Goal: Task Accomplishment & Management: Manage account settings

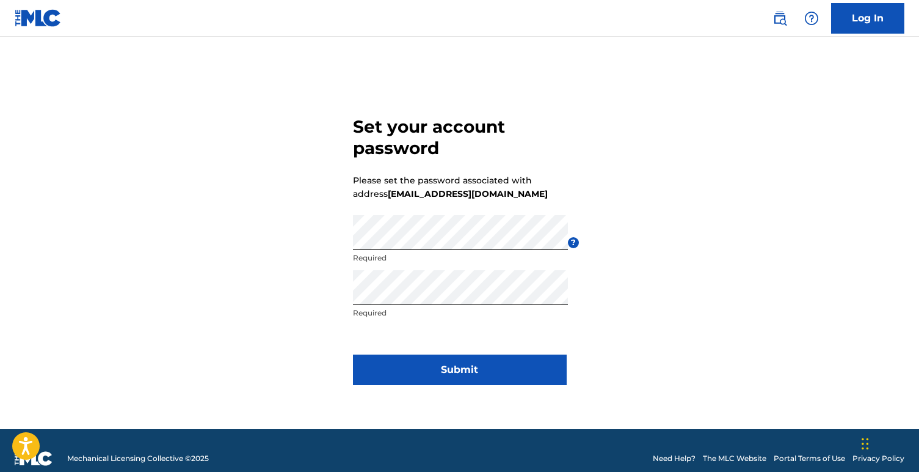
click at [449, 367] on button "Submit" at bounding box center [460, 369] width 214 height 31
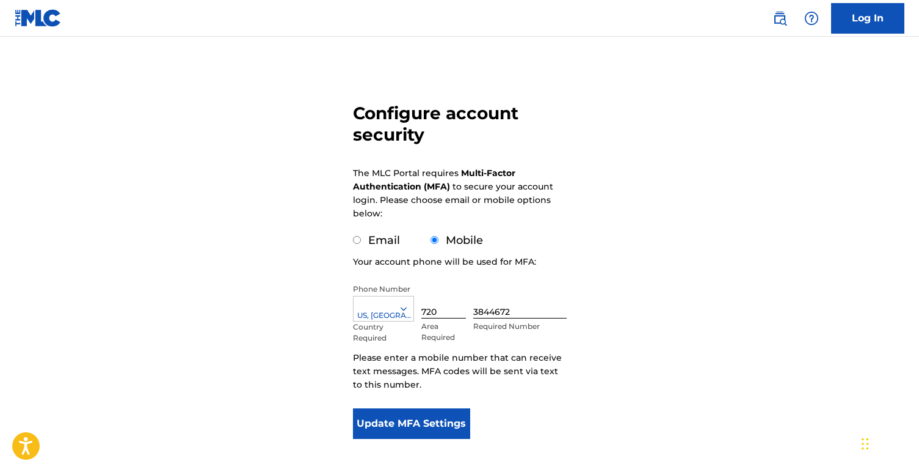
scroll to position [60, 0]
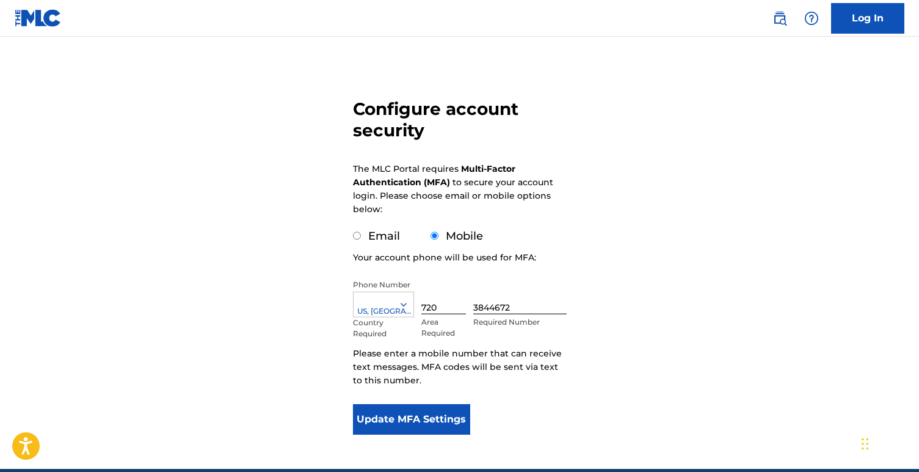
click at [401, 416] on button "Update MFA Settings" at bounding box center [412, 419] width 118 height 31
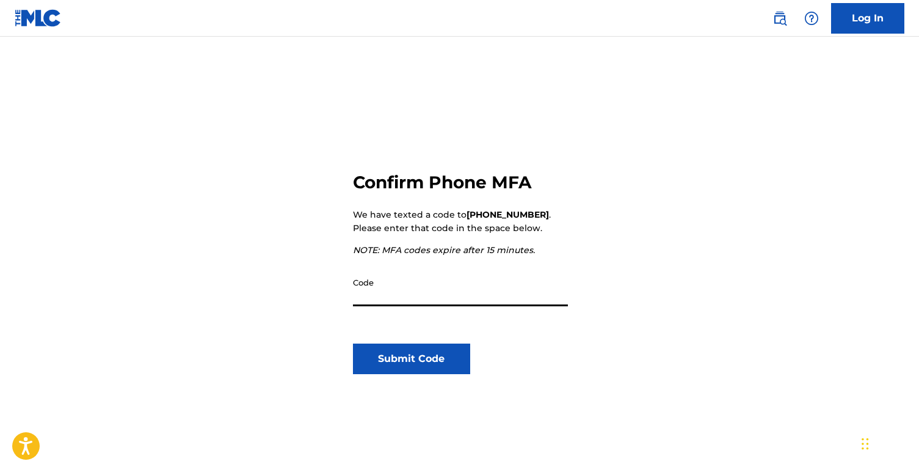
scroll to position [48, 0]
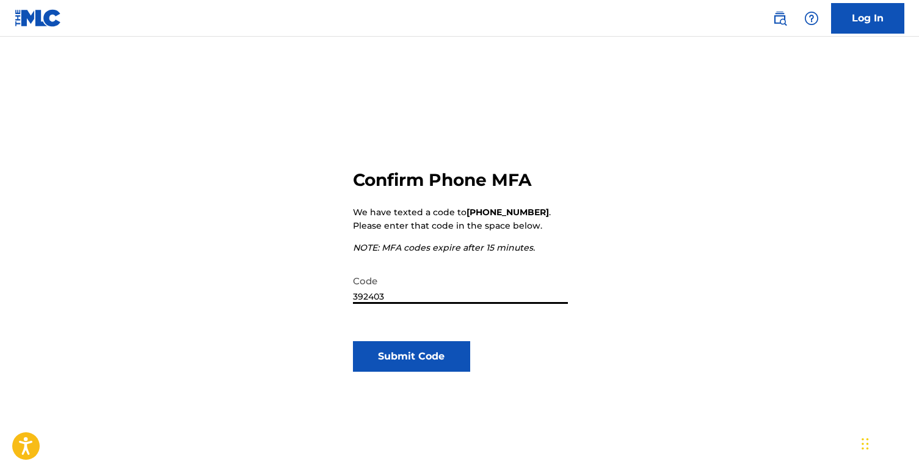
type input "392403"
click at [405, 345] on button "Submit Code" at bounding box center [412, 356] width 118 height 31
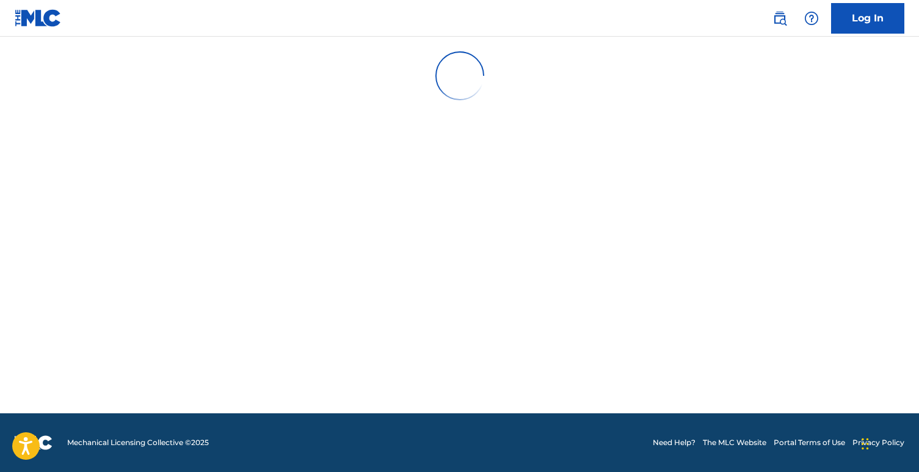
scroll to position [0, 0]
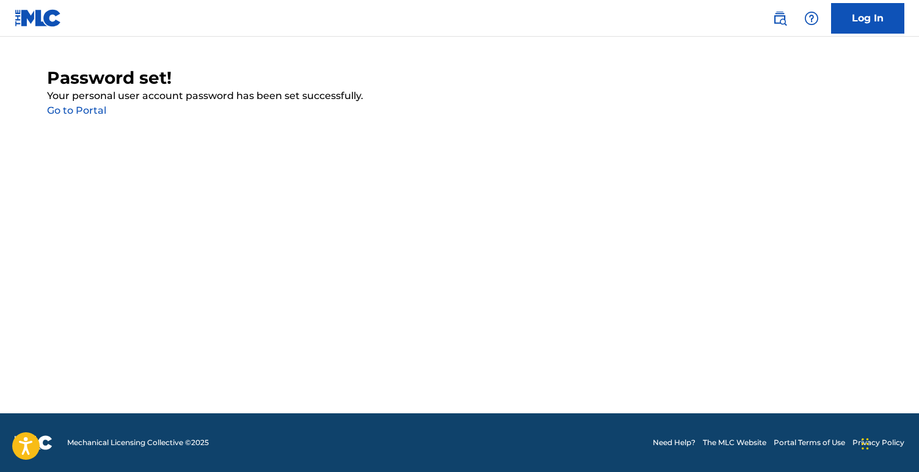
click at [67, 114] on link "Go to Portal" at bounding box center [76, 110] width 59 height 12
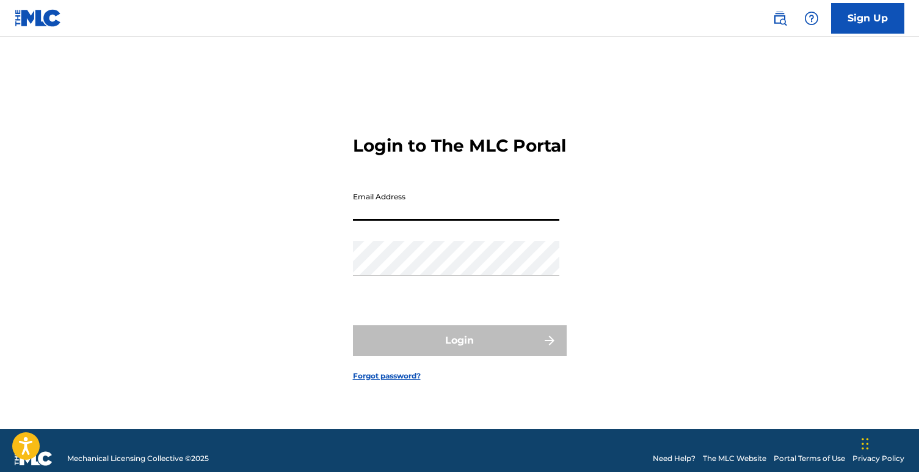
click at [394, 206] on input "Email Address" at bounding box center [456, 203] width 206 height 35
type input "[EMAIL_ADDRESS][DOMAIN_NAME]"
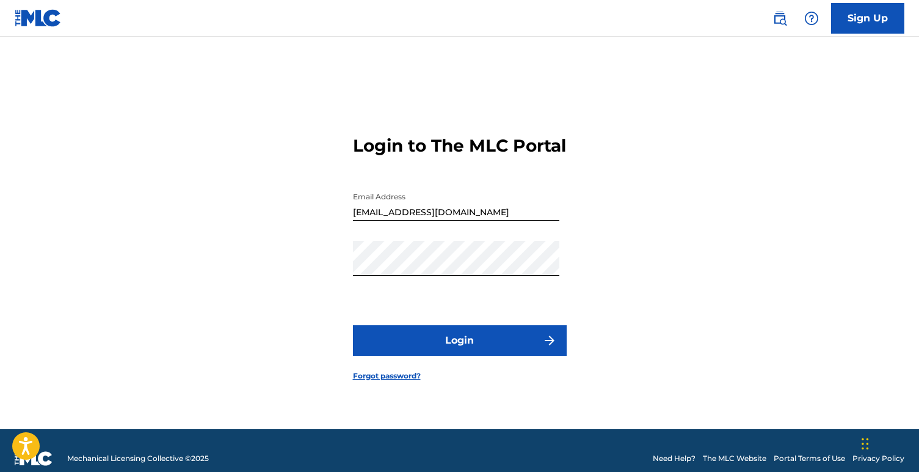
click at [376, 356] on button "Login" at bounding box center [460, 340] width 214 height 31
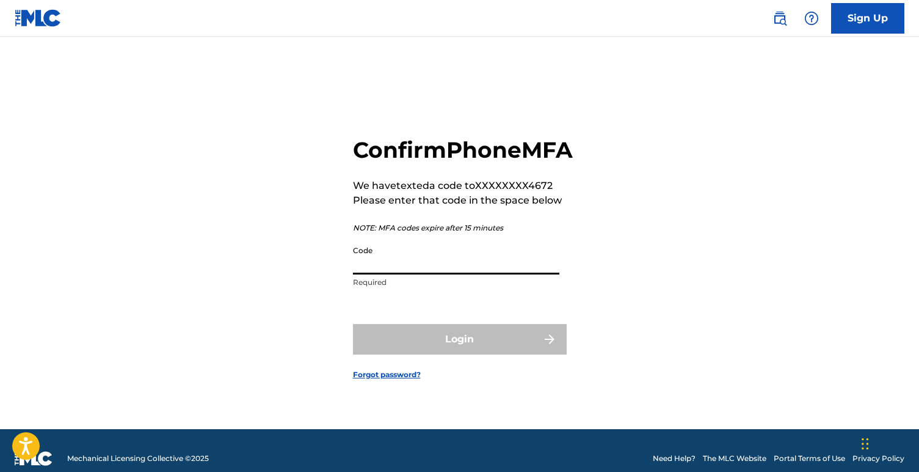
click at [419, 274] on input "Code" at bounding box center [456, 256] width 206 height 35
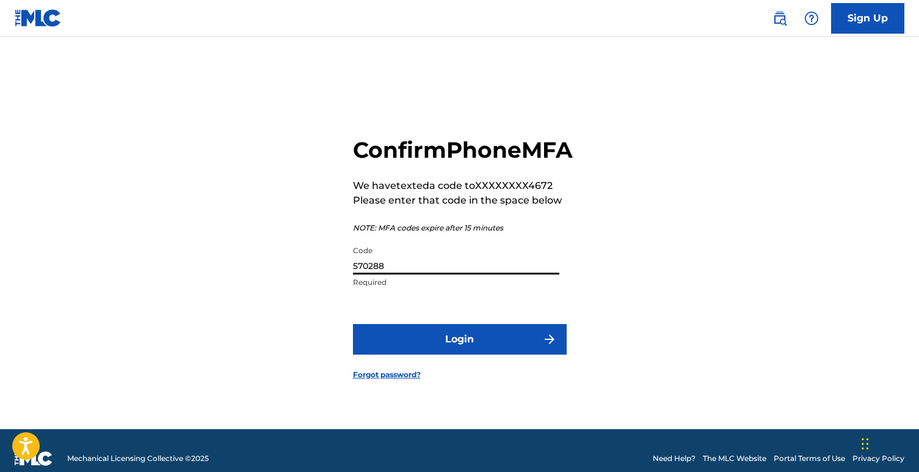
type input "570288"
click at [463, 342] on button "Login" at bounding box center [460, 339] width 214 height 31
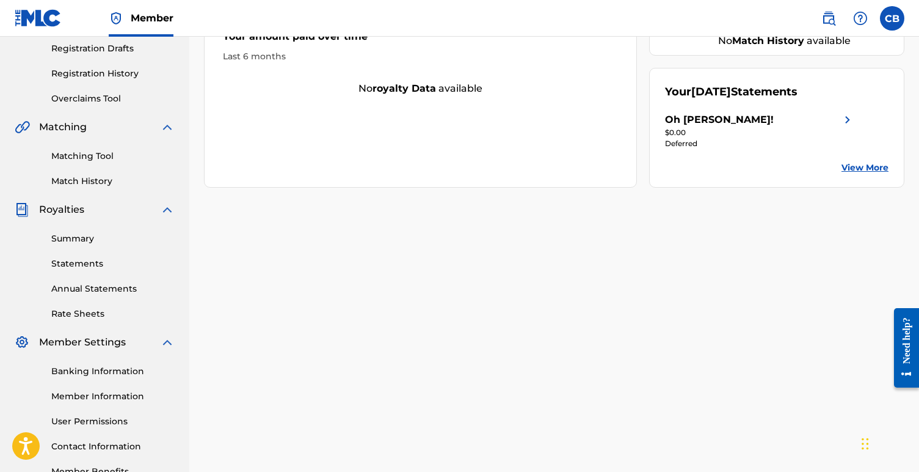
scroll to position [286, 0]
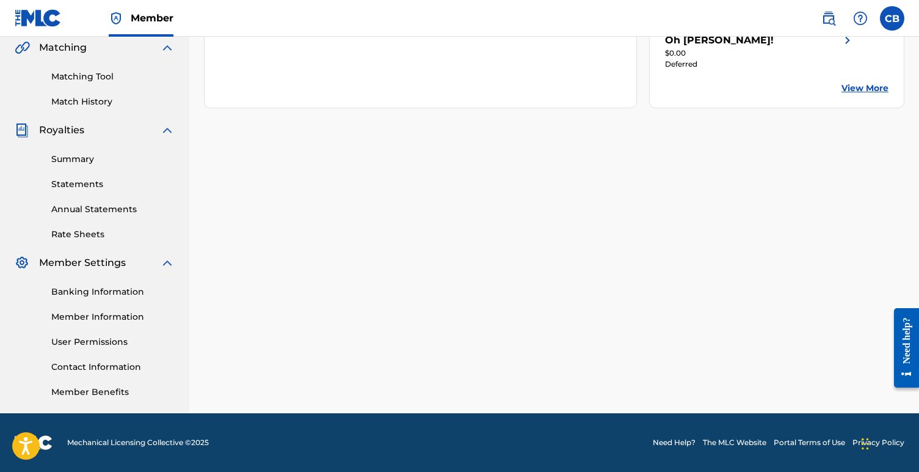
click at [90, 286] on link "Banking Information" at bounding box center [112, 291] width 123 height 13
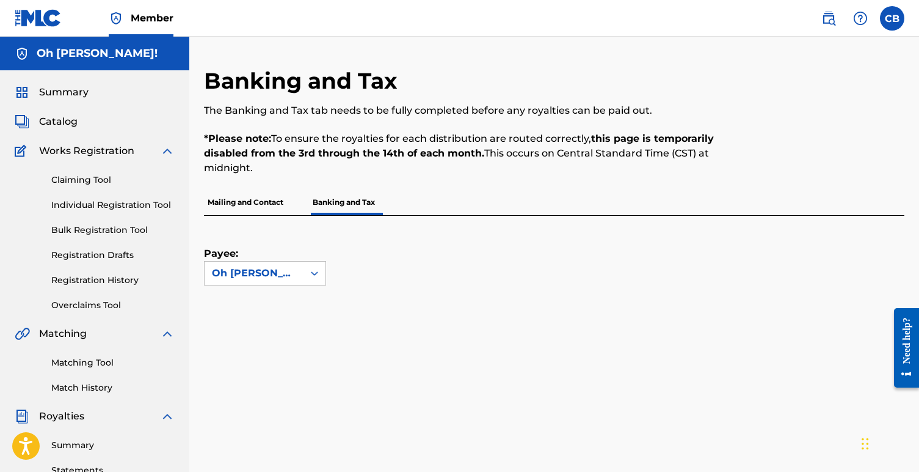
click at [246, 210] on p "Mailing and Contact" at bounding box center [245, 202] width 83 height 26
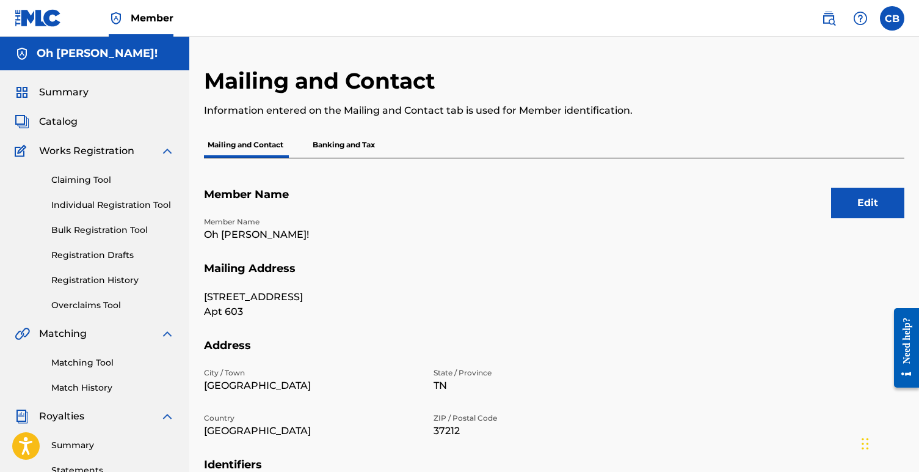
click at [348, 147] on p "Banking and Tax" at bounding box center [344, 145] width 70 height 26
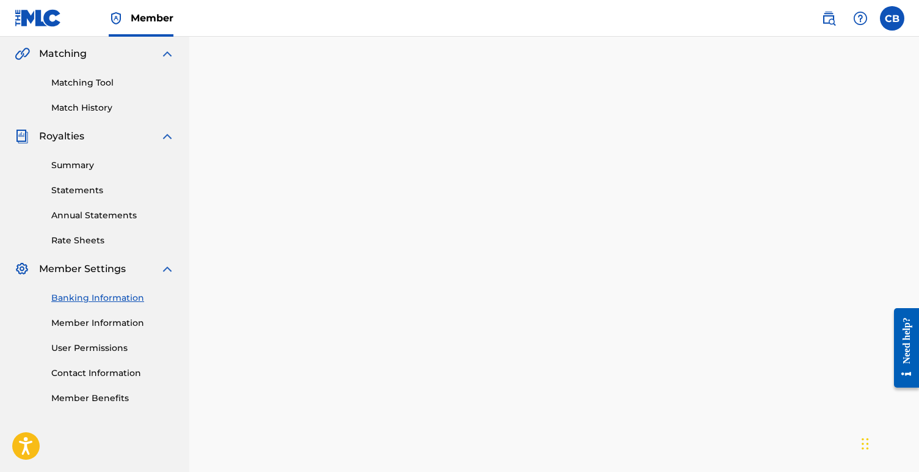
scroll to position [282, 0]
click at [114, 370] on link "Contact Information" at bounding box center [112, 371] width 123 height 13
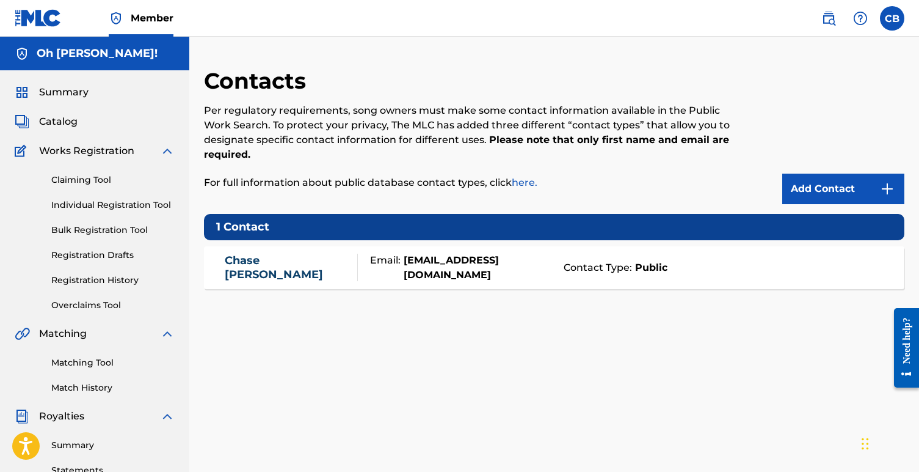
click at [461, 266] on strong "chase@ohbuddymusic.com" at bounding box center [479, 267] width 157 height 29
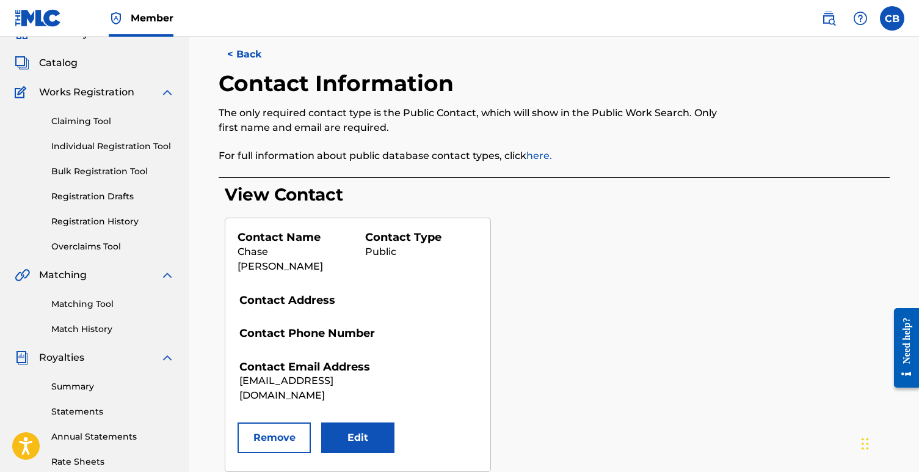
scroll to position [59, 0]
click at [367, 421] on button "Edit" at bounding box center [357, 436] width 73 height 31
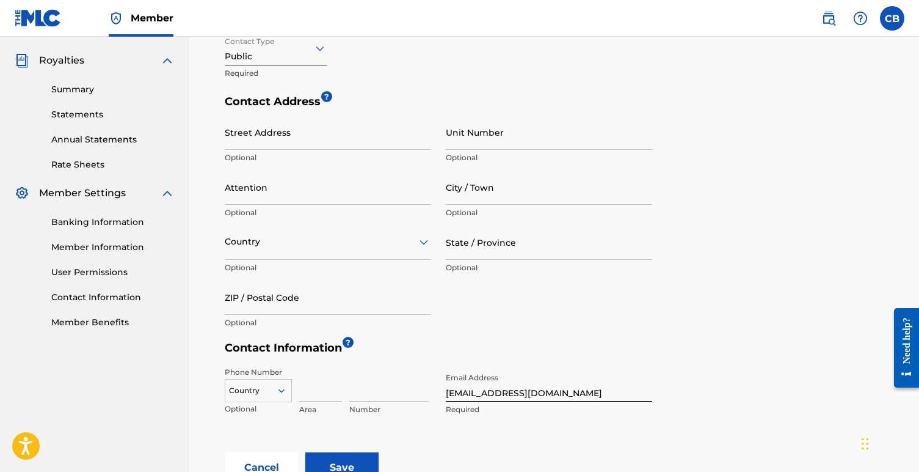
scroll to position [492, 0]
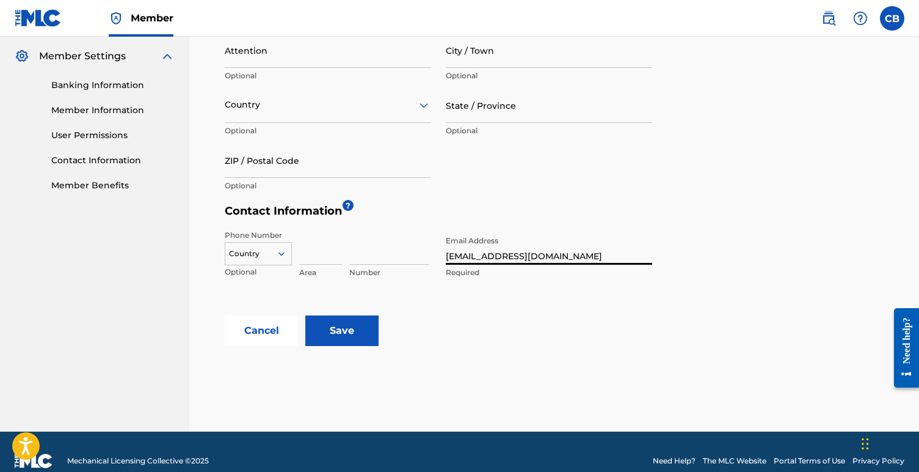
click at [507, 260] on input "chase@ohbuddymusic.com" at bounding box center [549, 247] width 206 height 35
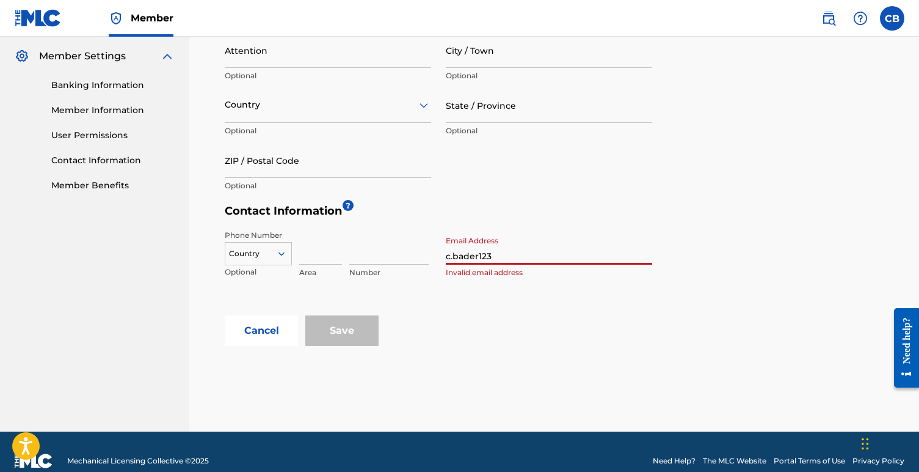
type input "[EMAIL_ADDRESS][DOMAIN_NAME]"
type input "Chase"
type input "Culver City"
type input "United States"
type input "CA"
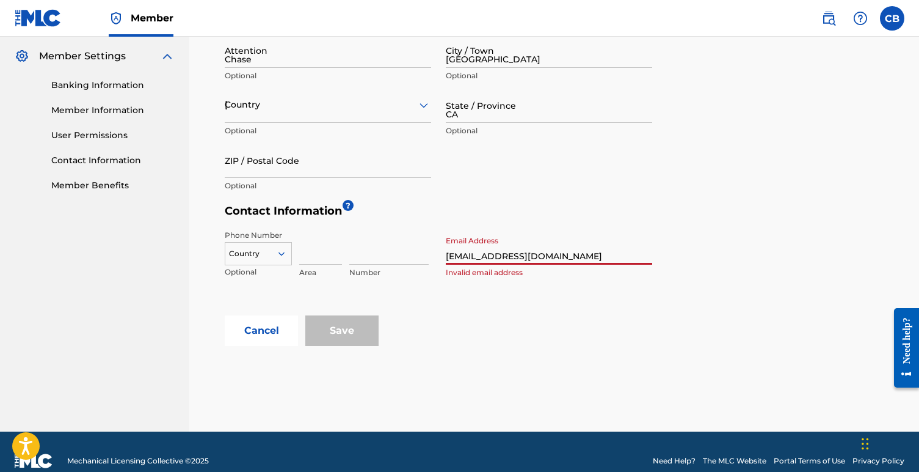
type input "90232"
type input "720"
type input "3844672"
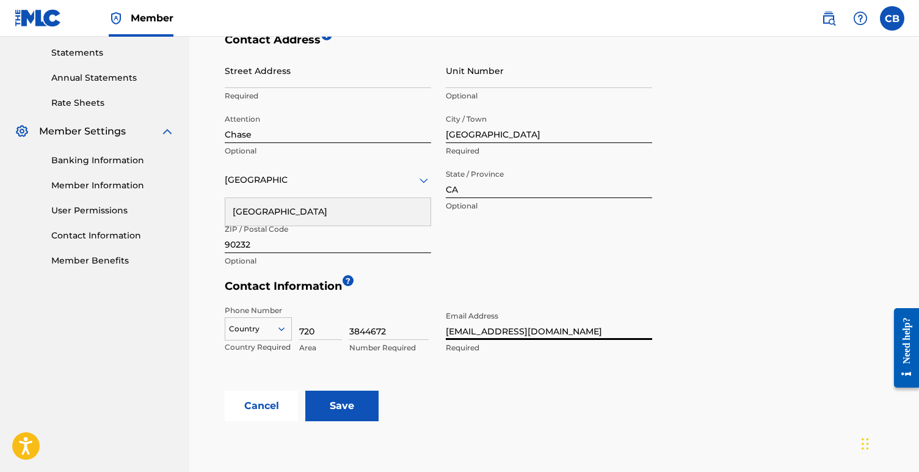
scroll to position [413, 0]
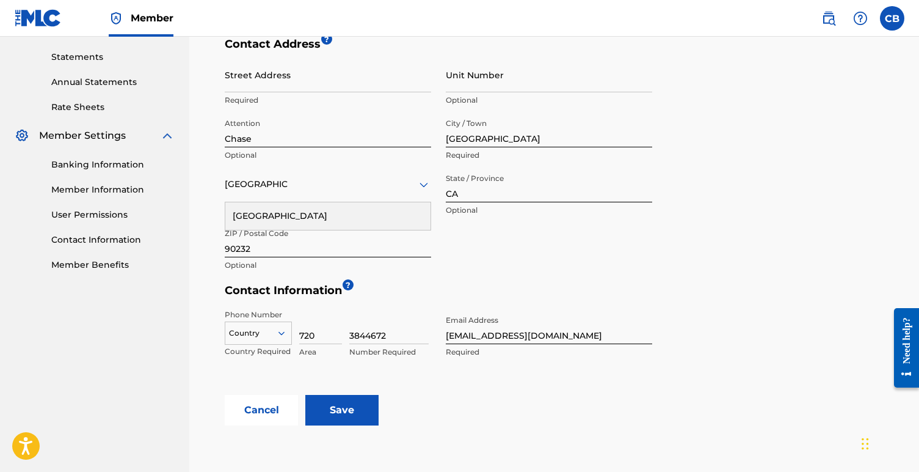
click at [530, 232] on div "Street Address Required Unit Number Optional Attention Chase Optional City / To…" at bounding box center [439, 167] width 428 height 220
click at [274, 132] on input "Chase" at bounding box center [328, 129] width 206 height 35
click at [254, 219] on div "United States" at bounding box center [327, 215] width 205 height 27
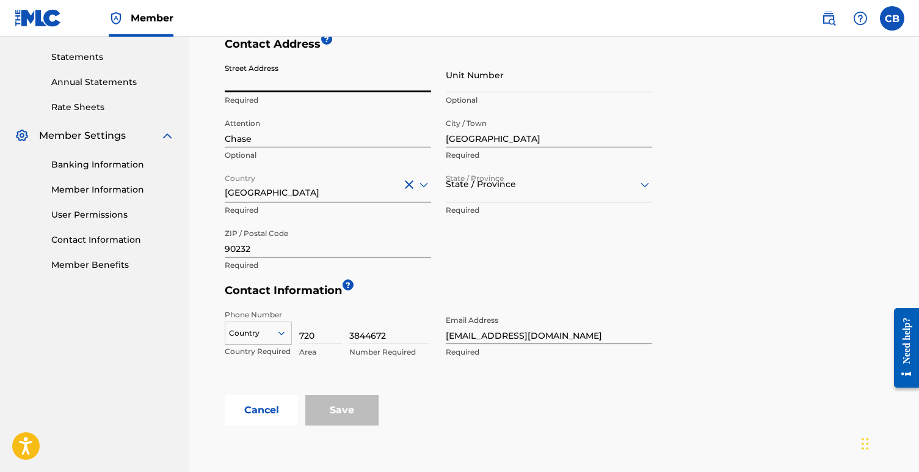
click at [260, 82] on input "Street Address" at bounding box center [328, 74] width 206 height 35
type input "4240 Irving Pl"
click at [498, 182] on div at bounding box center [549, 184] width 206 height 15
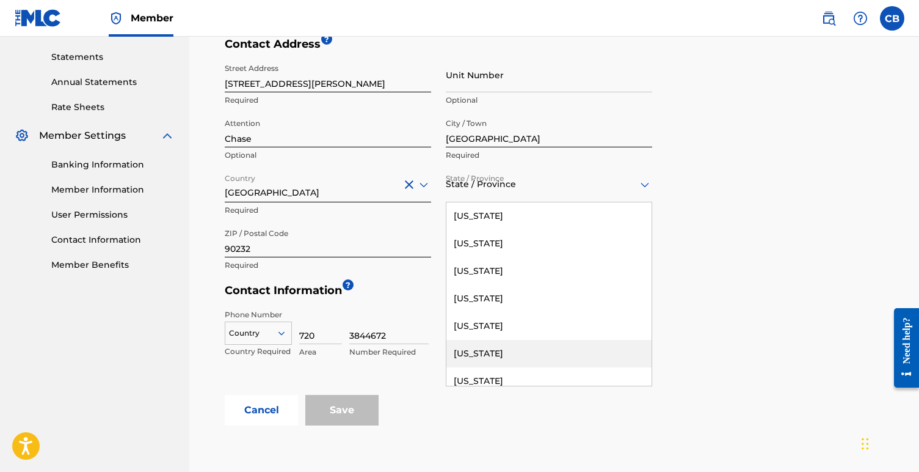
click at [483, 345] on div "California" at bounding box center [549, 353] width 205 height 27
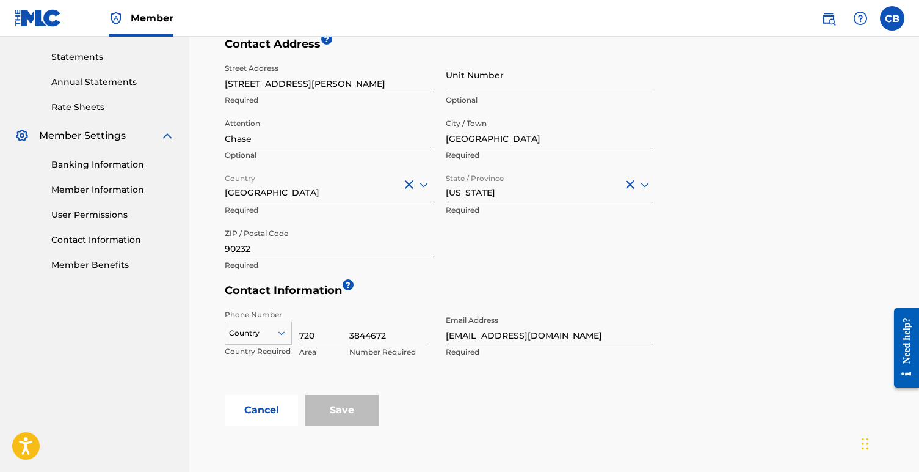
click at [613, 257] on div "Street Address 4240 Irving Pl Required Unit Number Optional Attention Chase Opt…" at bounding box center [439, 167] width 428 height 220
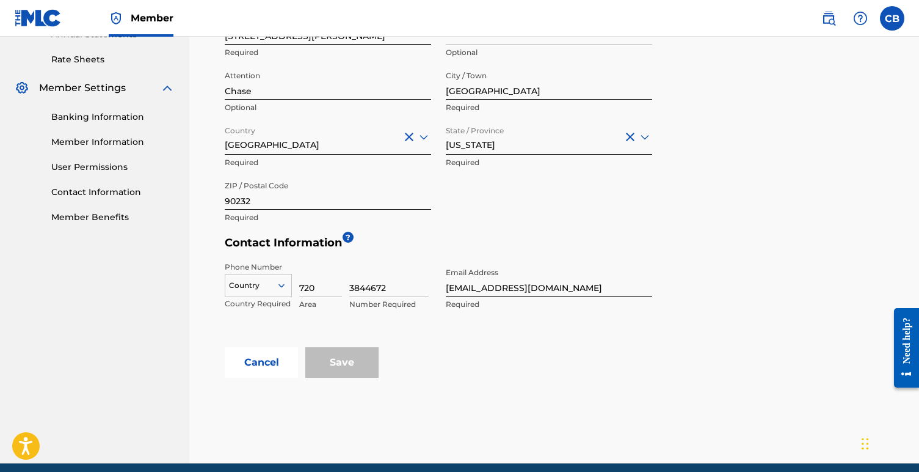
scroll to position [511, 0]
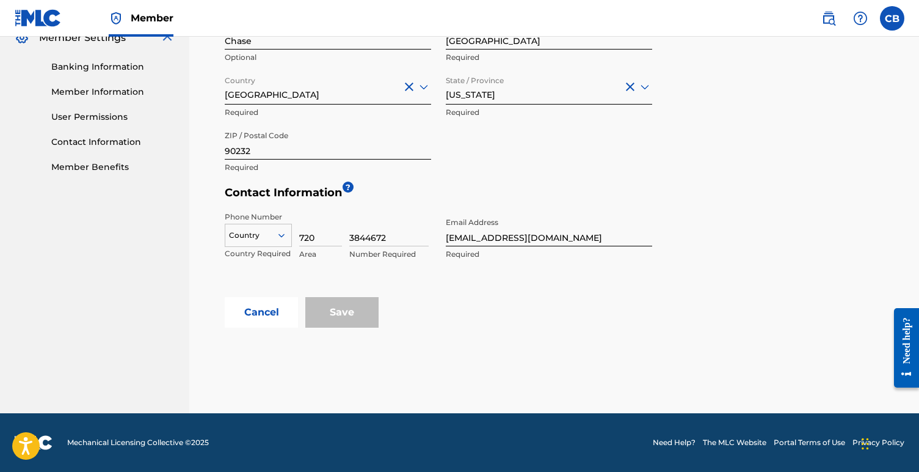
click at [331, 319] on div "Save" at bounding box center [341, 312] width 73 height 31
click at [402, 257] on p "Number Required" at bounding box center [388, 254] width 79 height 11
click at [373, 239] on input "3844672" at bounding box center [388, 228] width 79 height 35
click at [267, 234] on div at bounding box center [258, 234] width 66 height 13
click at [260, 258] on div "US, CA +1" at bounding box center [258, 266] width 66 height 48
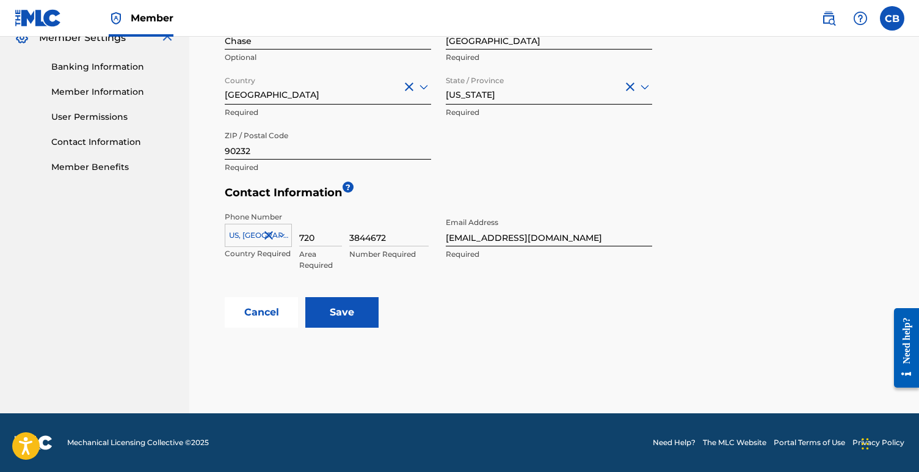
drag, startPoint x: 495, startPoint y: 301, endPoint x: 474, endPoint y: 304, distance: 21.0
click at [495, 301] on div "Cancel Save" at bounding box center [557, 312] width 665 height 31
click at [344, 313] on input "Save" at bounding box center [341, 312] width 73 height 31
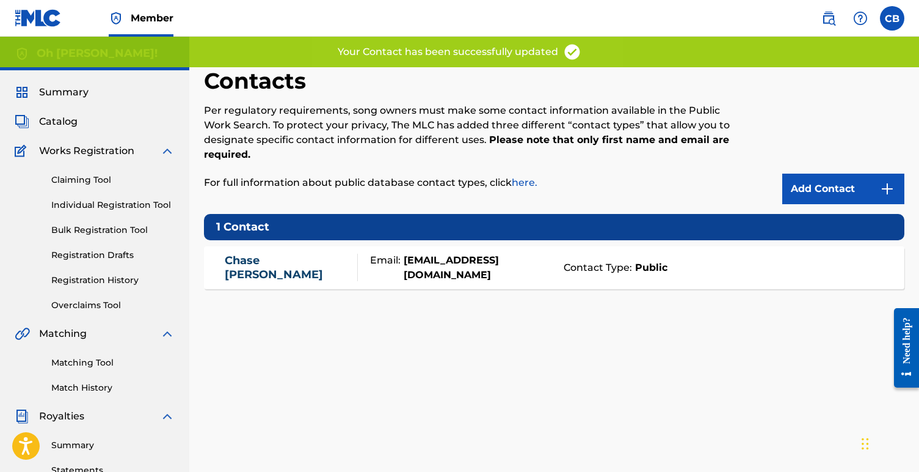
click at [65, 180] on link "Claiming Tool" at bounding box center [112, 179] width 123 height 13
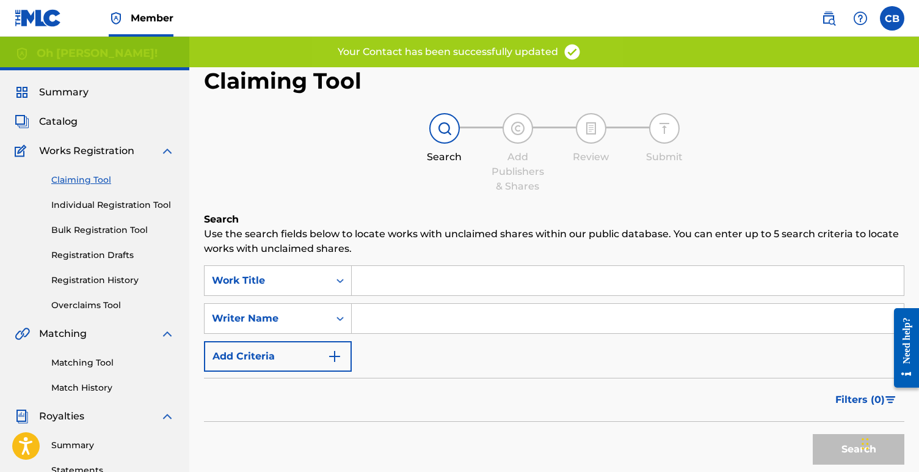
click at [98, 201] on link "Individual Registration Tool" at bounding box center [112, 205] width 123 height 13
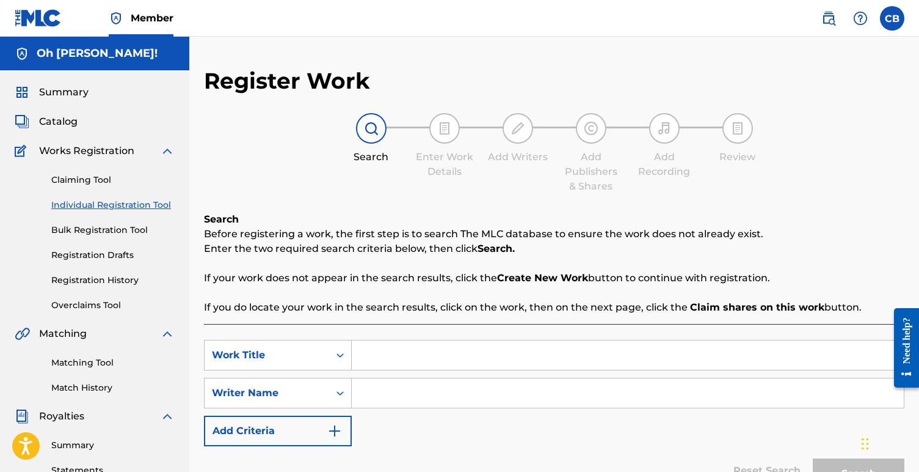
click at [84, 186] on link "Claiming Tool" at bounding box center [112, 179] width 123 height 13
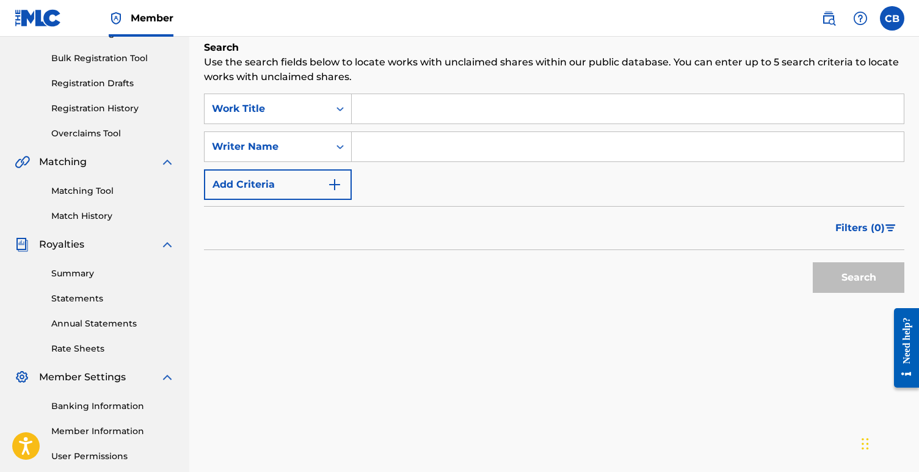
scroll to position [173, 0]
click at [69, 322] on link "Annual Statements" at bounding box center [112, 322] width 123 height 13
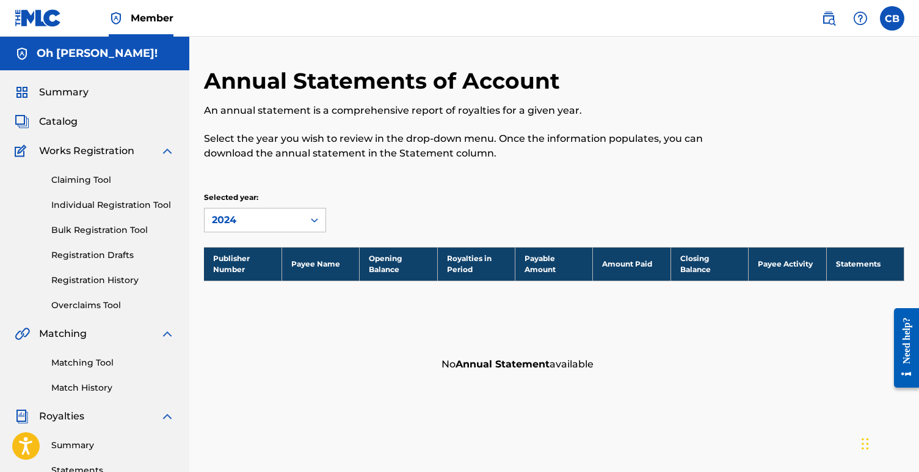
click at [68, 304] on link "Overclaims Tool" at bounding box center [112, 305] width 123 height 13
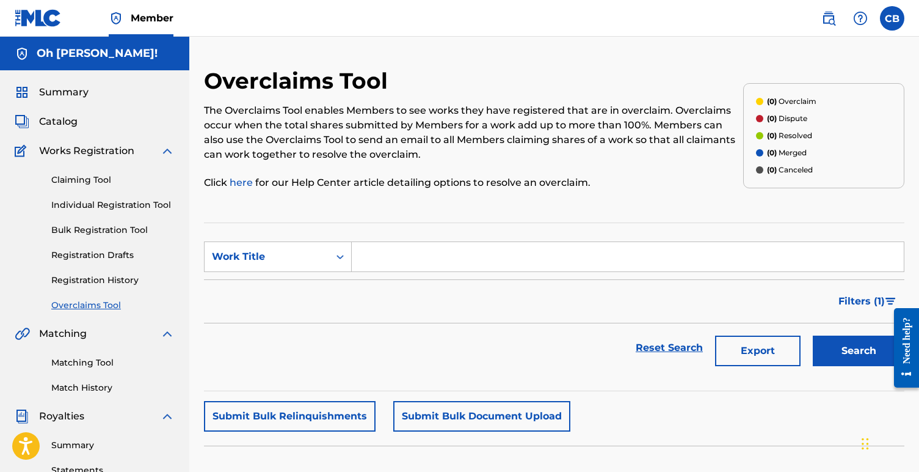
click at [58, 95] on span "Summary" at bounding box center [63, 92] width 49 height 15
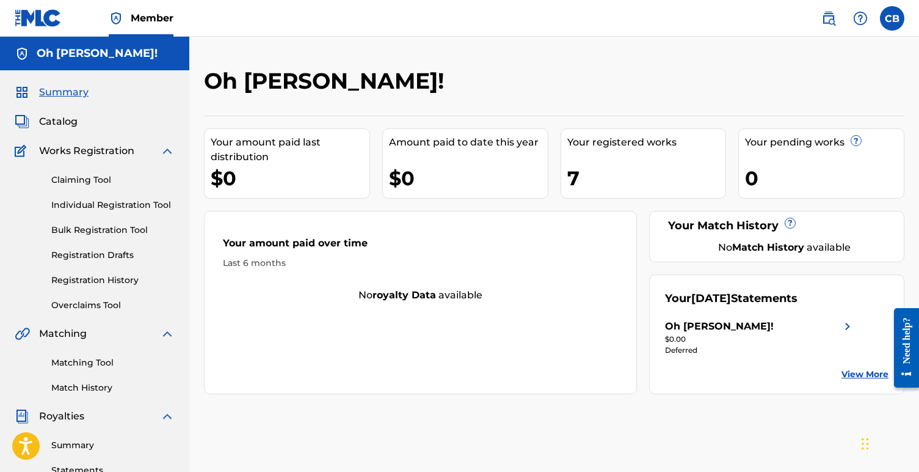
click at [897, 16] on label at bounding box center [892, 18] width 24 height 24
click at [892, 18] on input "[PERSON_NAME] [EMAIL_ADDRESS][DOMAIN_NAME] Notification Preferences Profile Log…" at bounding box center [892, 18] width 0 height 0
click at [21, 54] on img at bounding box center [22, 53] width 15 height 15
click at [127, 26] on link "Member" at bounding box center [141, 18] width 65 height 36
click at [897, 20] on label at bounding box center [892, 18] width 24 height 24
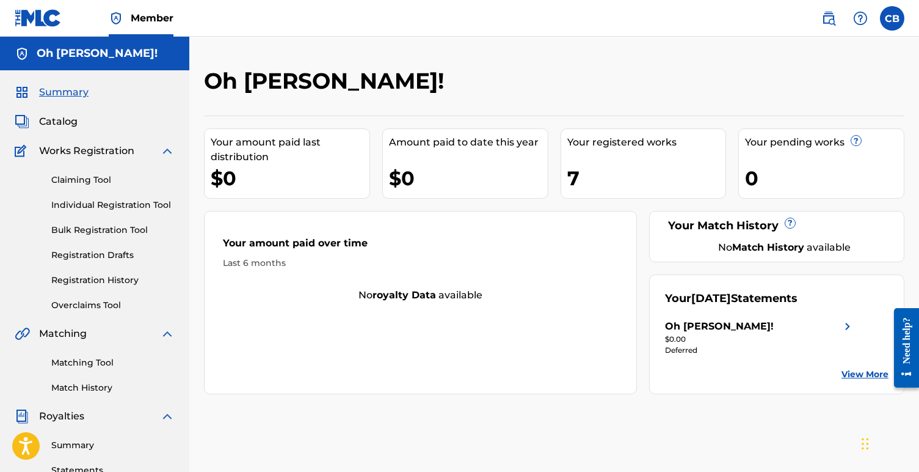
click at [892, 18] on input "[PERSON_NAME] [EMAIL_ADDRESS][DOMAIN_NAME] Notification Preferences Profile Log…" at bounding box center [892, 18] width 0 height 0
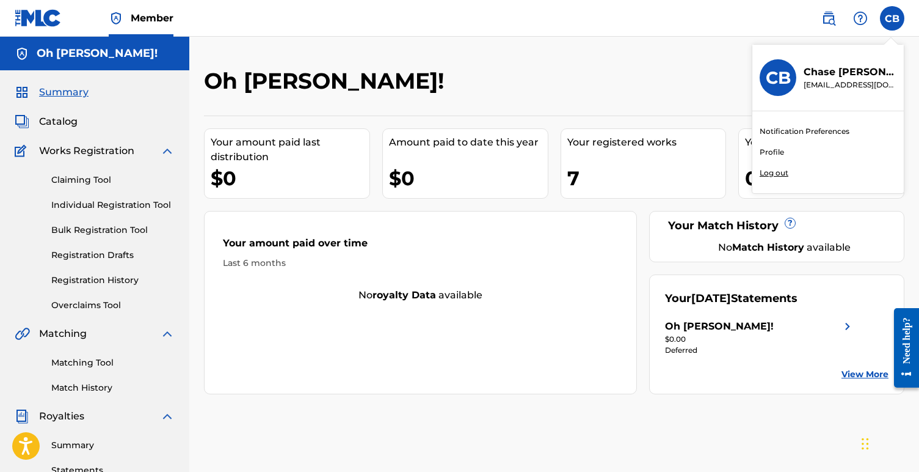
click at [774, 150] on link "Profile" at bounding box center [772, 152] width 24 height 11
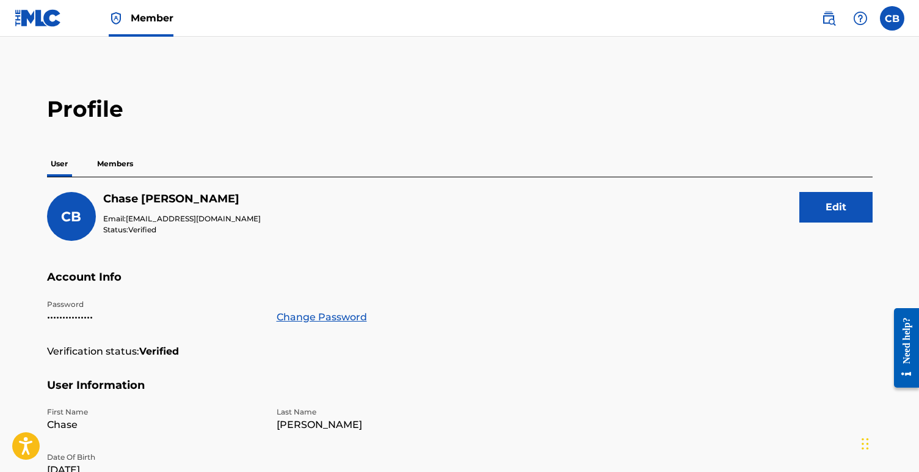
click at [112, 159] on p "Members" at bounding box center [114, 164] width 43 height 26
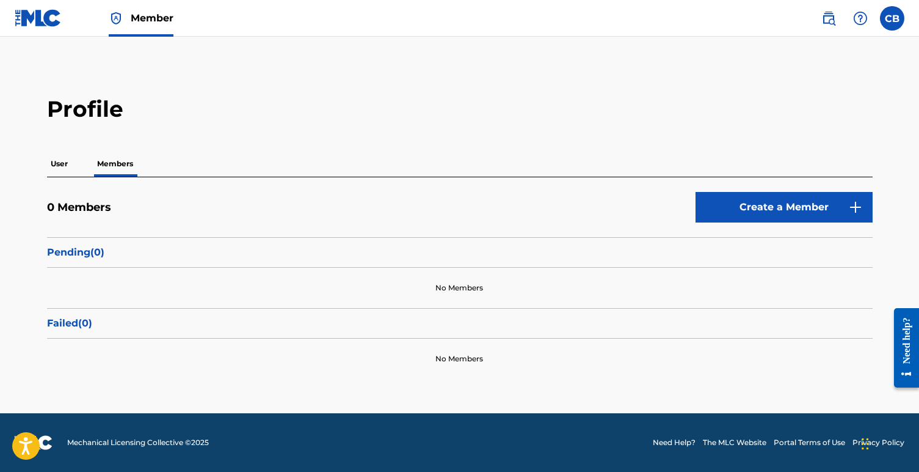
click at [26, 15] on img at bounding box center [38, 18] width 47 height 18
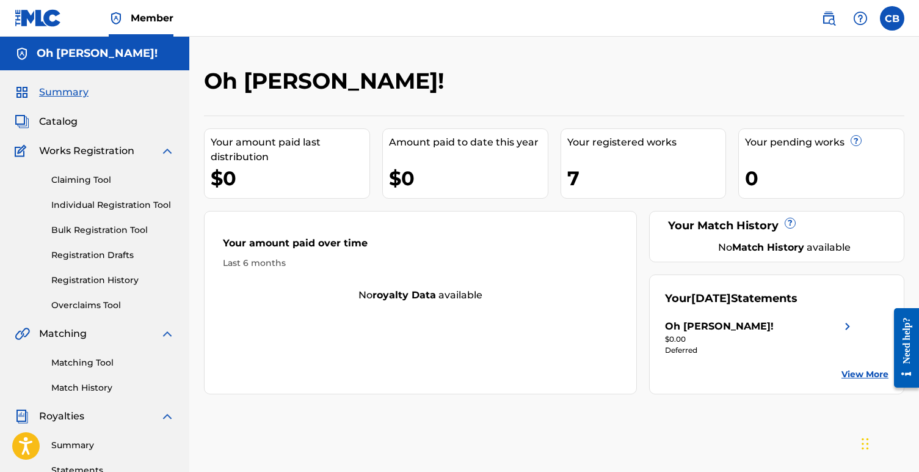
scroll to position [286, 0]
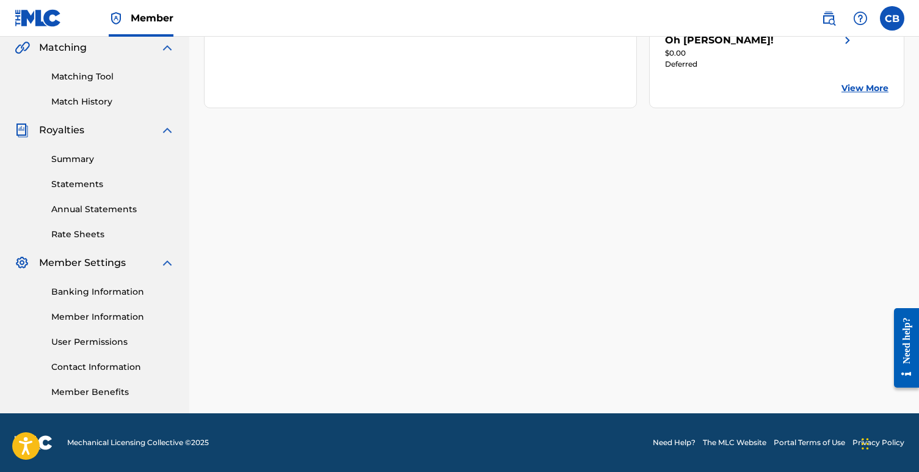
click at [86, 283] on div "Banking Information Member Information User Permissions Contact Information Mem…" at bounding box center [95, 334] width 160 height 128
click at [81, 289] on link "Banking Information" at bounding box center [112, 291] width 123 height 13
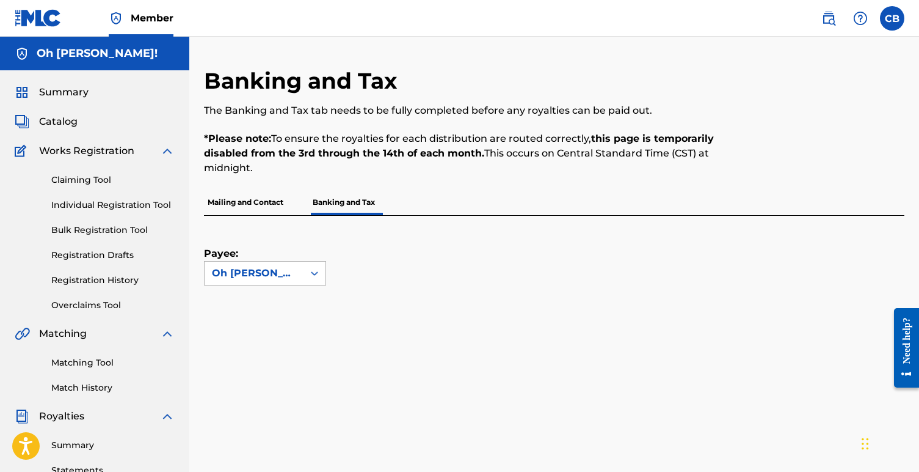
click at [257, 274] on div "Oh [PERSON_NAME]!" at bounding box center [254, 273] width 84 height 15
click at [244, 199] on p "Mailing and Contact" at bounding box center [245, 202] width 83 height 26
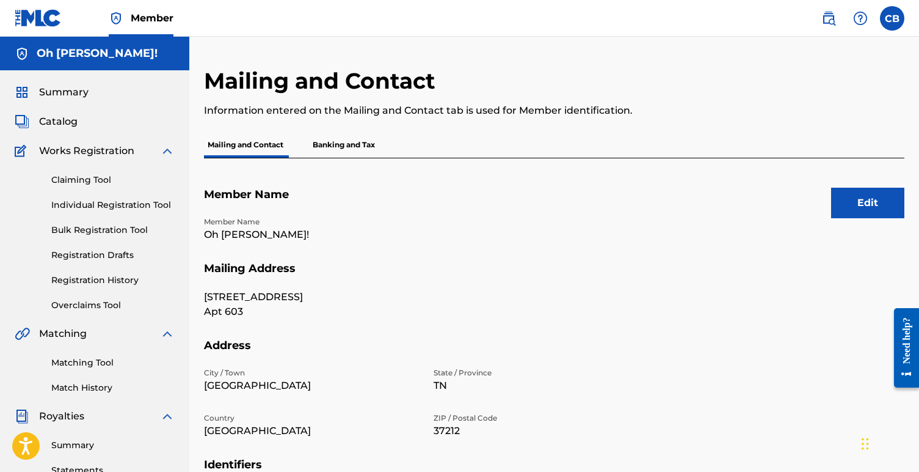
click at [335, 144] on p "Banking and Tax" at bounding box center [344, 145] width 70 height 26
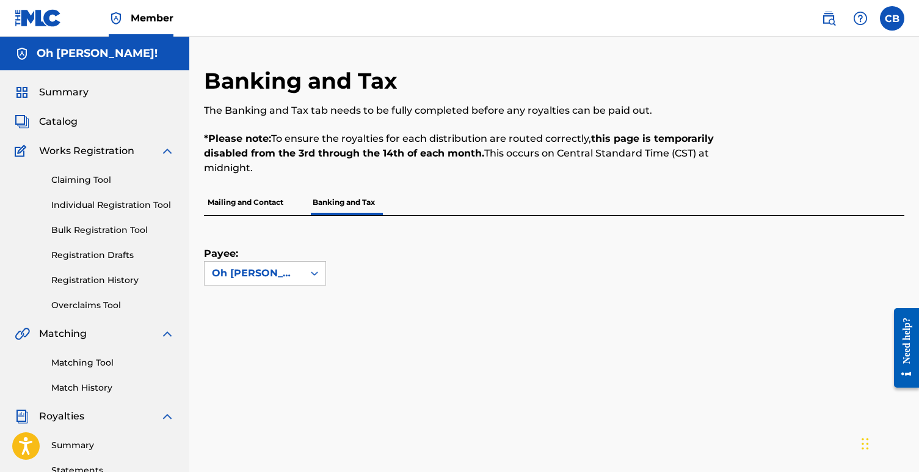
click at [259, 197] on p "Mailing and Contact" at bounding box center [245, 202] width 83 height 26
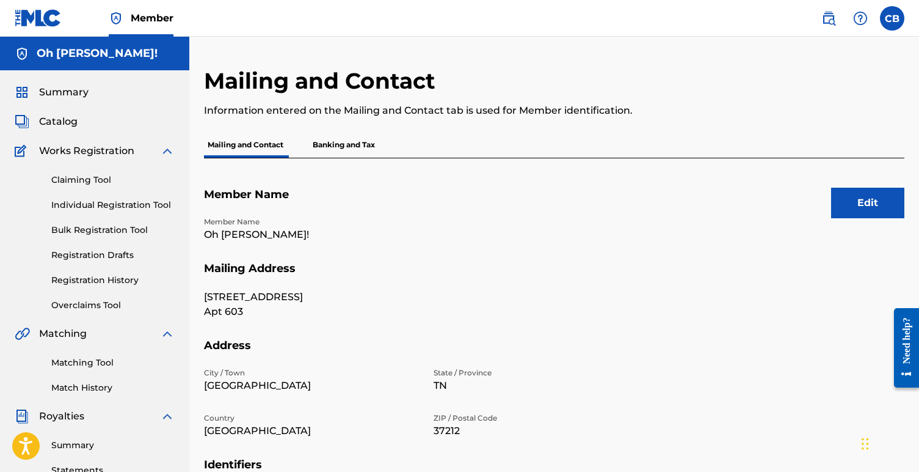
click at [307, 151] on div "Mailing and Contact Banking and Tax" at bounding box center [554, 145] width 701 height 26
click at [330, 148] on p "Banking and Tax" at bounding box center [344, 145] width 70 height 26
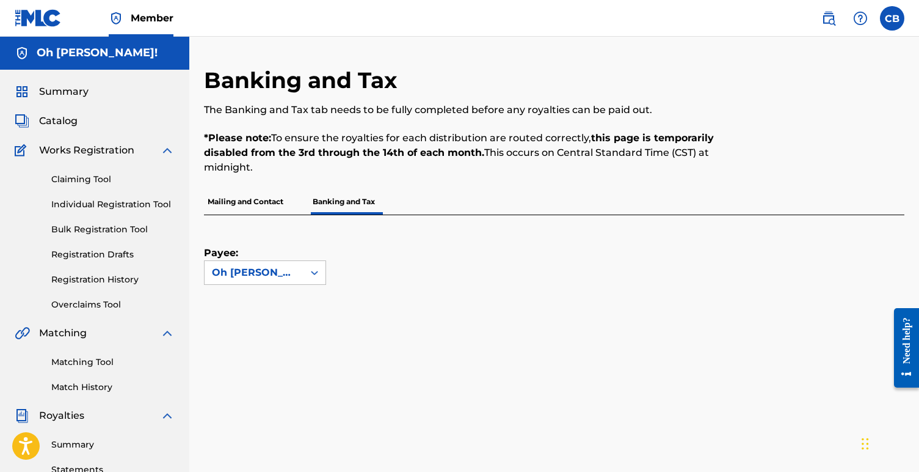
scroll to position [45, 0]
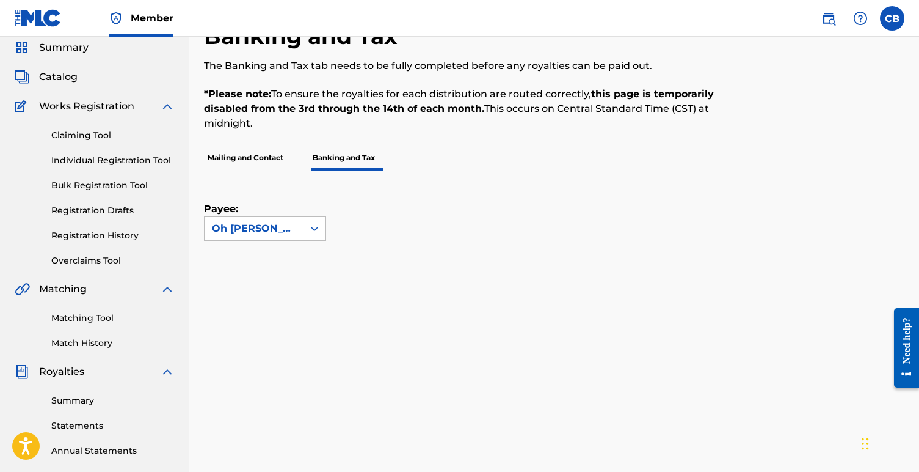
click at [84, 421] on link "Statements" at bounding box center [112, 425] width 123 height 13
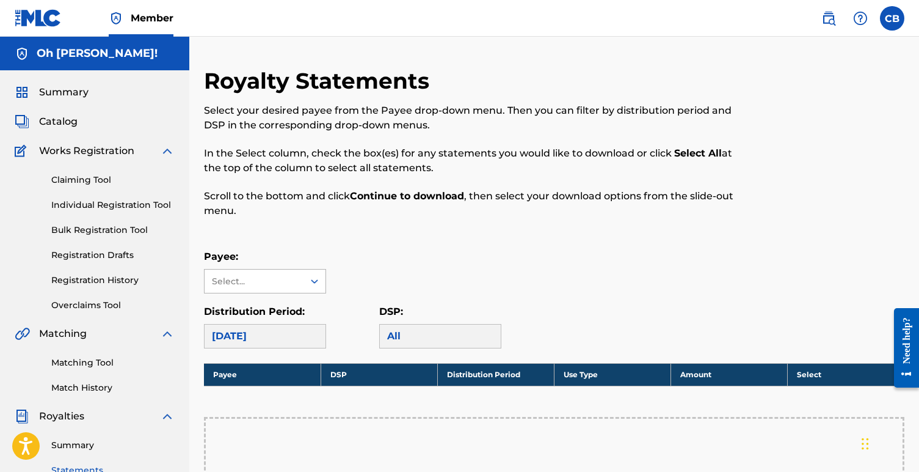
click at [279, 282] on div "Select..." at bounding box center [253, 281] width 83 height 13
click at [251, 310] on div "Oh [PERSON_NAME]!" at bounding box center [265, 308] width 121 height 31
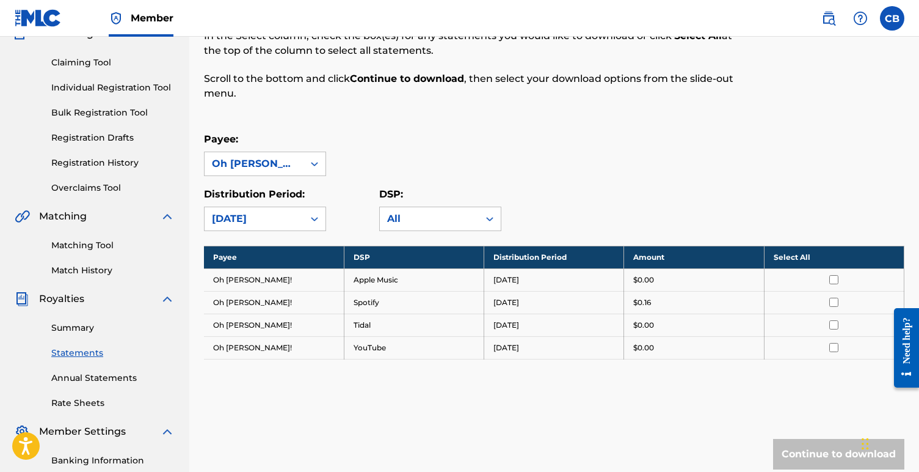
scroll to position [119, 0]
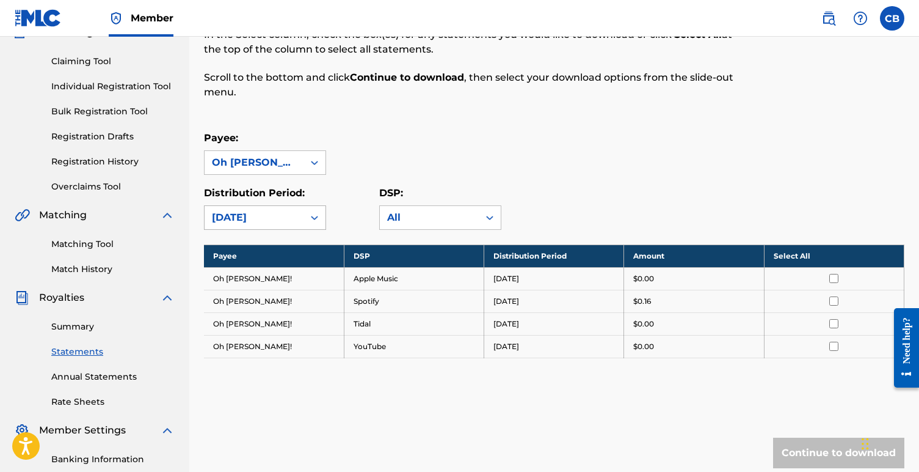
click at [275, 221] on div "[DATE]" at bounding box center [254, 217] width 84 height 15
click at [350, 181] on div "Payee: Oh Buddy! Distribution Period: August 2025 DSP: All" at bounding box center [554, 180] width 701 height 99
click at [61, 329] on link "Summary" at bounding box center [112, 326] width 123 height 13
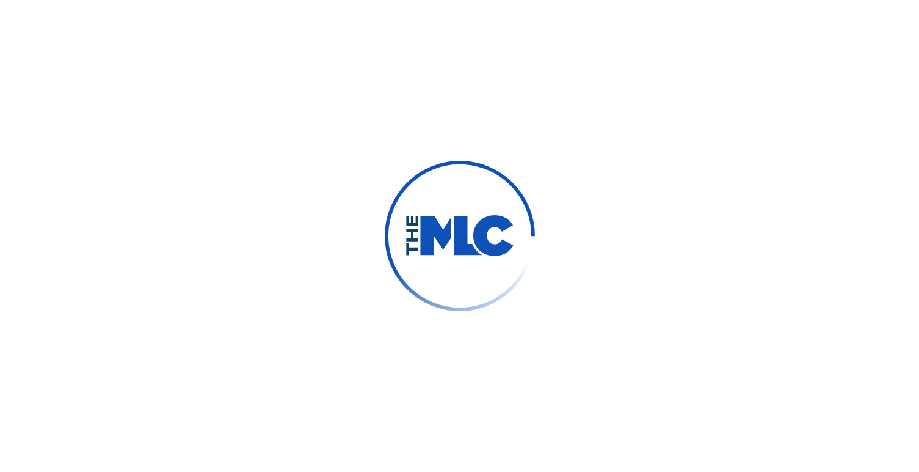
click at [767, 345] on div at bounding box center [459, 236] width 919 height 472
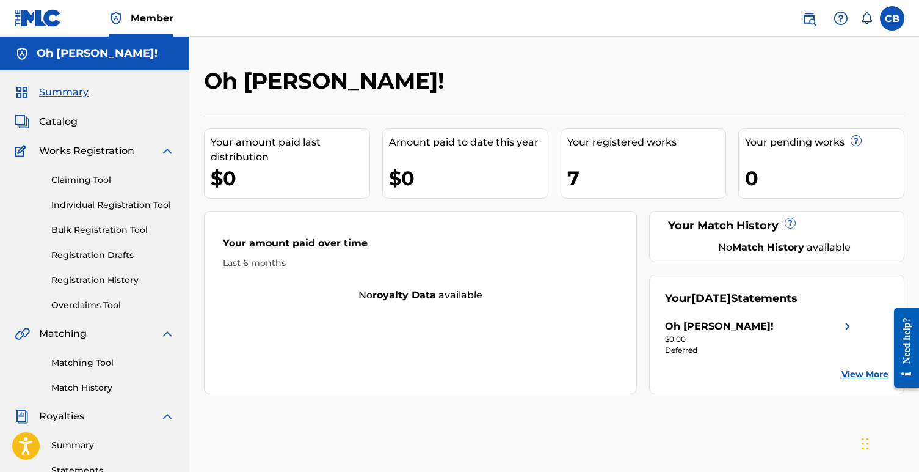
click at [29, 21] on img at bounding box center [38, 18] width 47 height 18
click at [59, 127] on span "Catalog" at bounding box center [58, 121] width 38 height 15
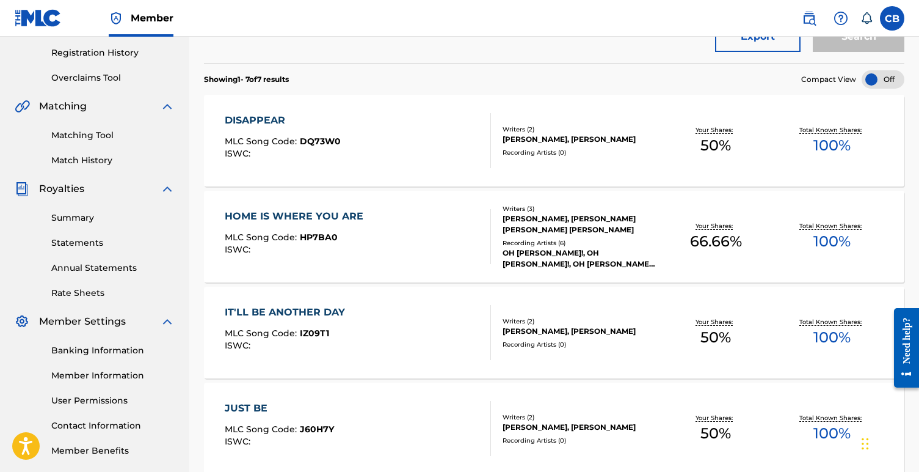
scroll to position [261, 0]
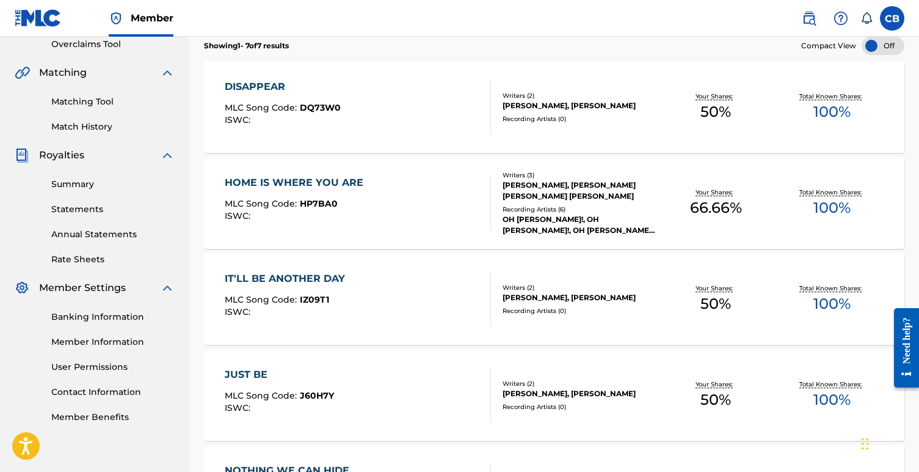
click at [81, 346] on link "Member Information" at bounding box center [112, 341] width 123 height 13
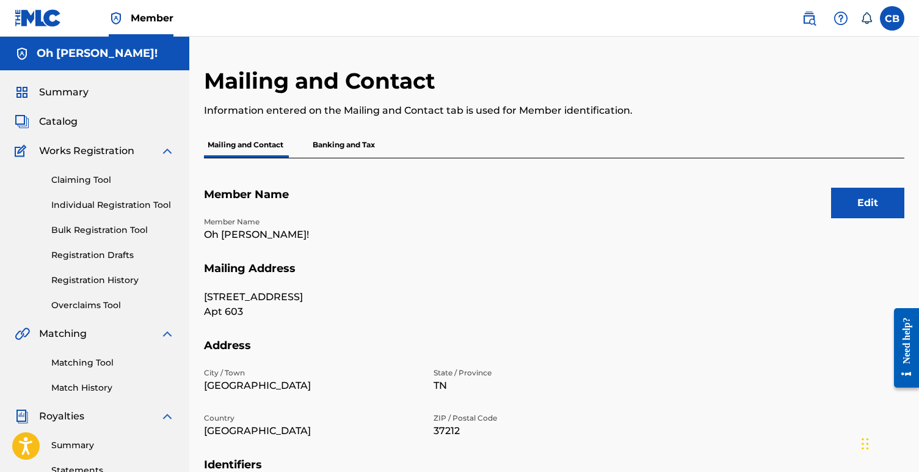
click at [889, 18] on label at bounding box center [892, 18] width 24 height 24
click at [892, 18] on input "[PERSON_NAME] [EMAIL_ADDRESS][DOMAIN_NAME] Notification Preferences Profile Log…" at bounding box center [892, 18] width 0 height 0
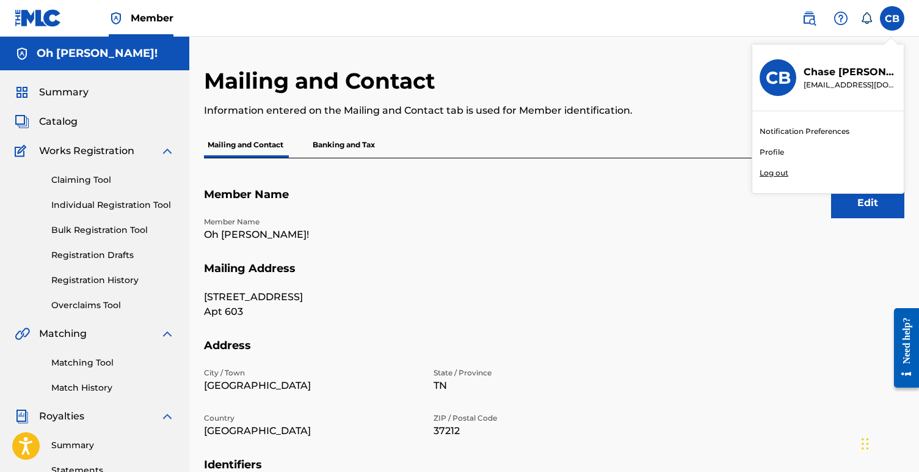
click at [65, 56] on h5 "Oh [PERSON_NAME]!" at bounding box center [97, 53] width 121 height 14
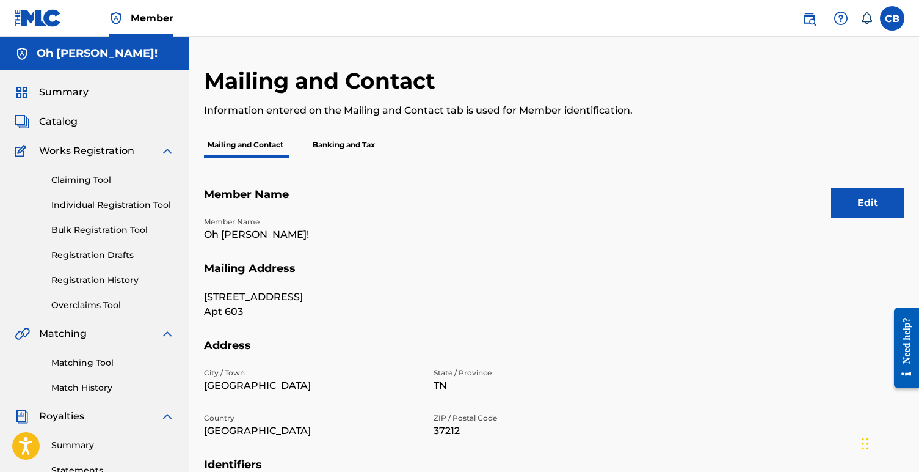
click at [143, 25] on link "Member" at bounding box center [141, 18] width 65 height 36
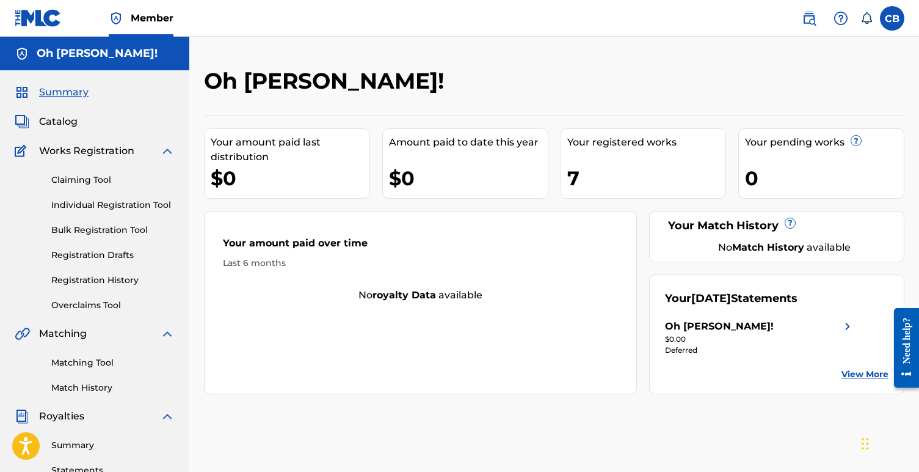
click at [40, 20] on img at bounding box center [38, 18] width 47 height 18
